Goal: Information Seeking & Learning: Understand process/instructions

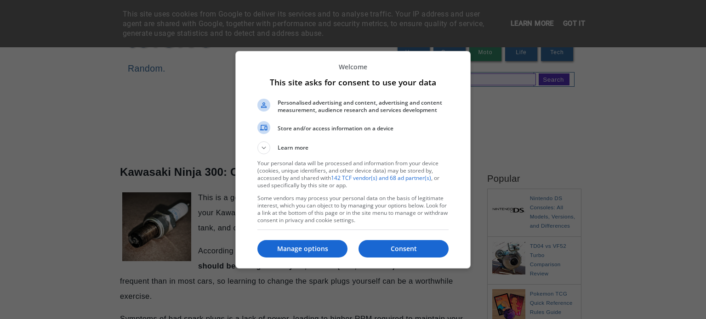
click at [382, 242] on button "Consent" at bounding box center [404, 248] width 90 height 17
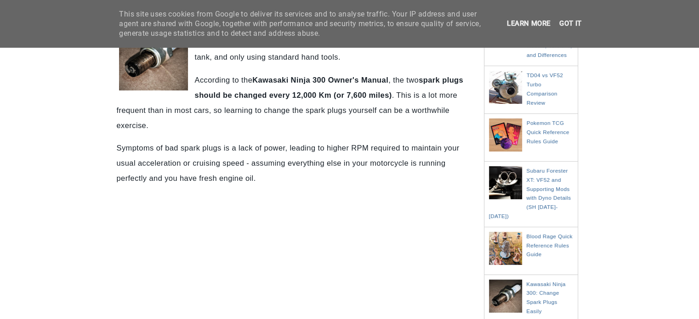
scroll to position [184, 0]
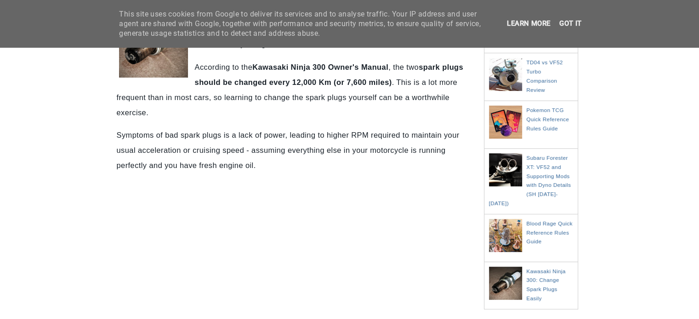
click at [373, 163] on p "Symptoms of bad spark plugs is a lack of power, leading to higher RPM required …" at bounding box center [292, 151] width 351 height 46
click at [572, 23] on link "Got it" at bounding box center [571, 23] width 28 height 8
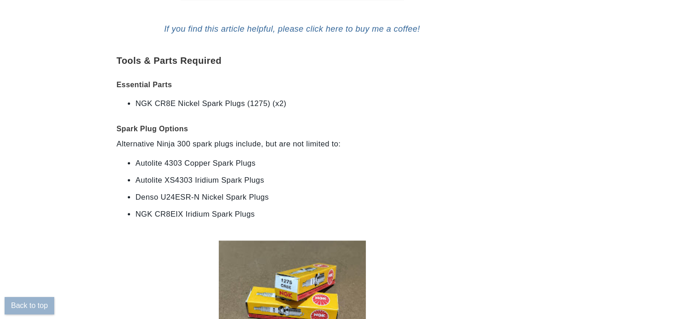
scroll to position [689, 0]
drag, startPoint x: 177, startPoint y: 104, endPoint x: 141, endPoint y: 103, distance: 36.3
click at [141, 103] on li "NGK CR8E Nickel Spark Plugs (1275) (x2)" at bounding box center [292, 104] width 313 height 15
copy li "NGK CR8E"
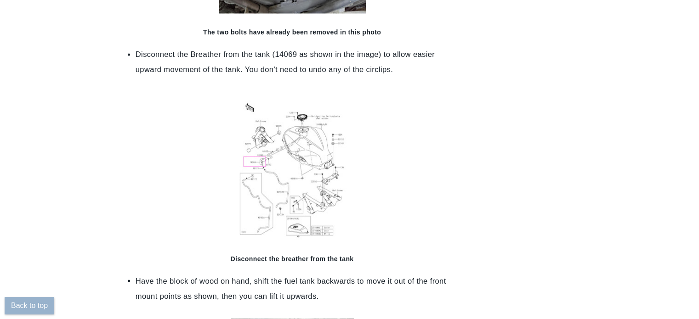
scroll to position [1517, 0]
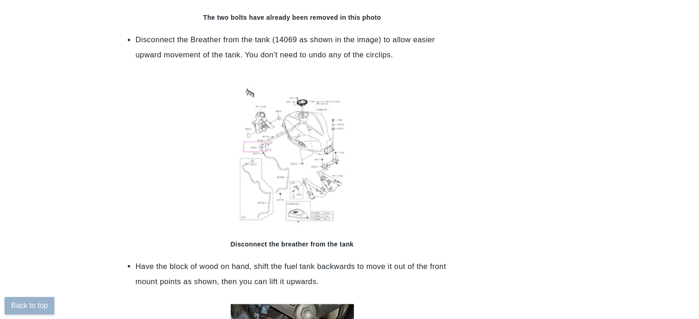
click at [305, 154] on img at bounding box center [292, 151] width 120 height 147
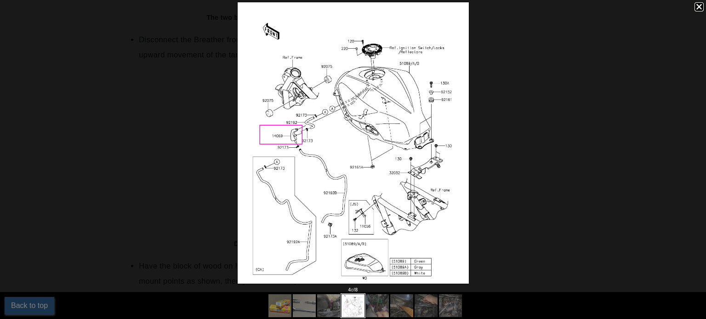
click at [508, 111] on div at bounding box center [353, 143] width 706 height 286
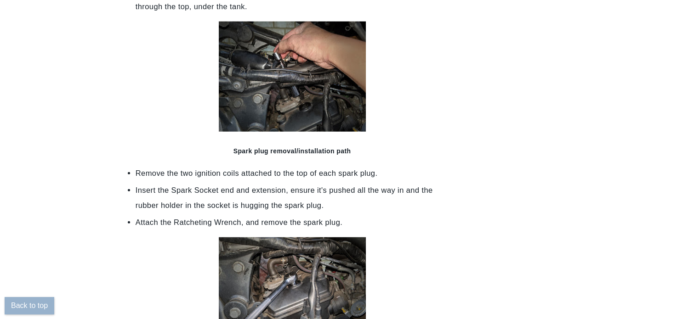
scroll to position [2252, 0]
